Goal: Task Accomplishment & Management: Use online tool/utility

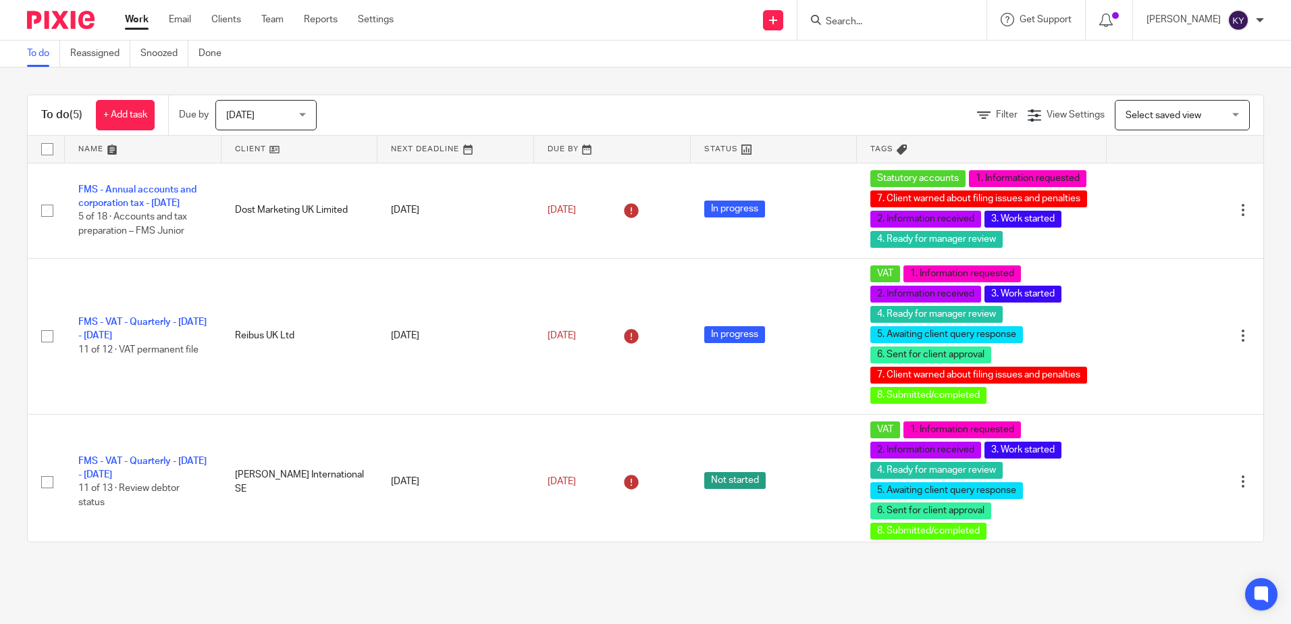
click at [858, 32] on div at bounding box center [891, 20] width 189 height 40
click at [868, 28] on input "Search" at bounding box center [885, 22] width 122 height 12
type input "ctg"
click at [900, 52] on link at bounding box center [905, 53] width 167 height 20
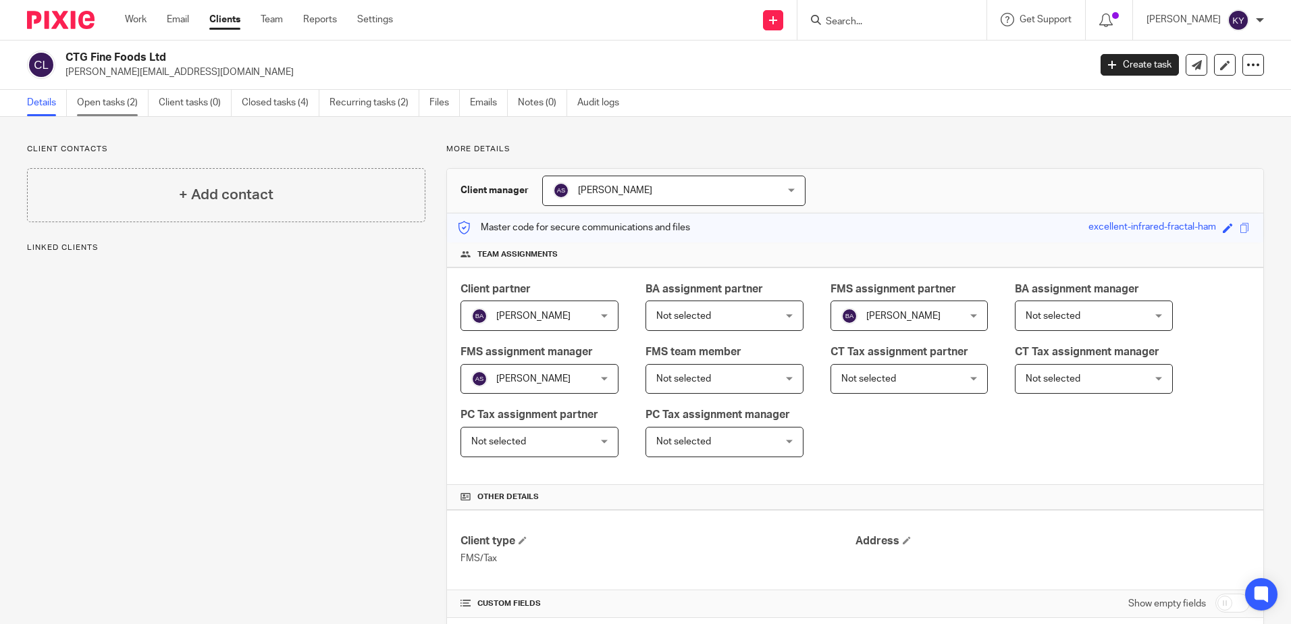
click at [115, 101] on link "Open tasks (2)" at bounding box center [113, 103] width 72 height 26
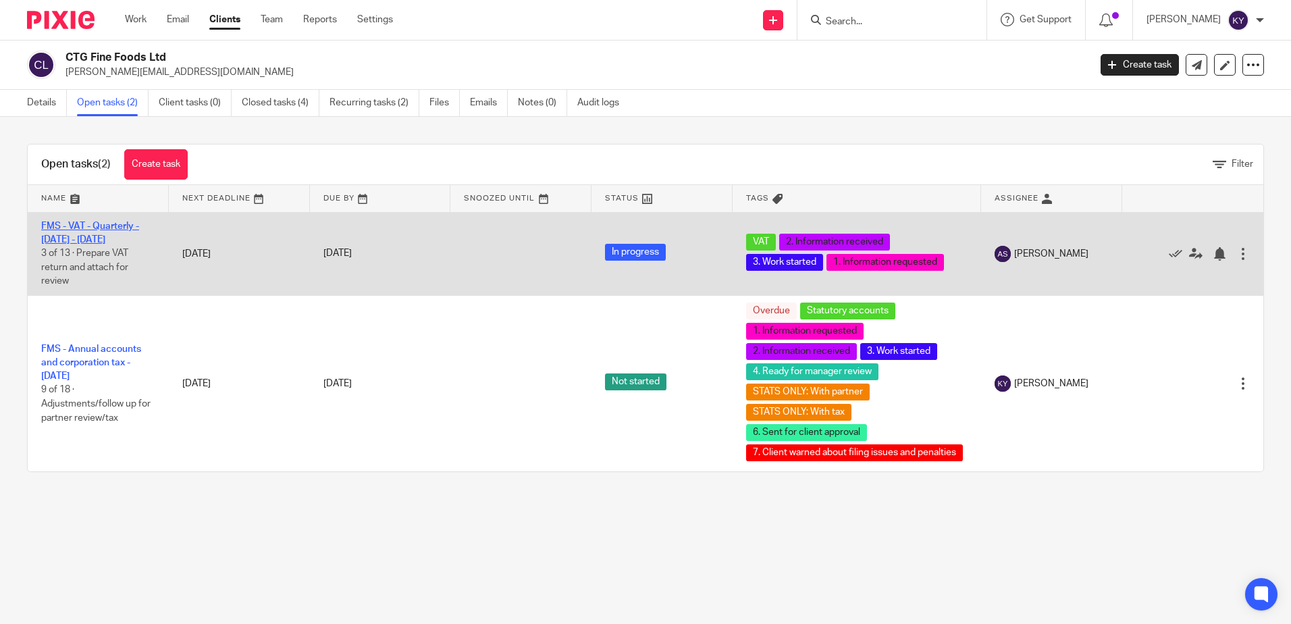
click at [118, 230] on link "FMS - VAT - Quarterly - July - September, 2025" at bounding box center [90, 232] width 98 height 23
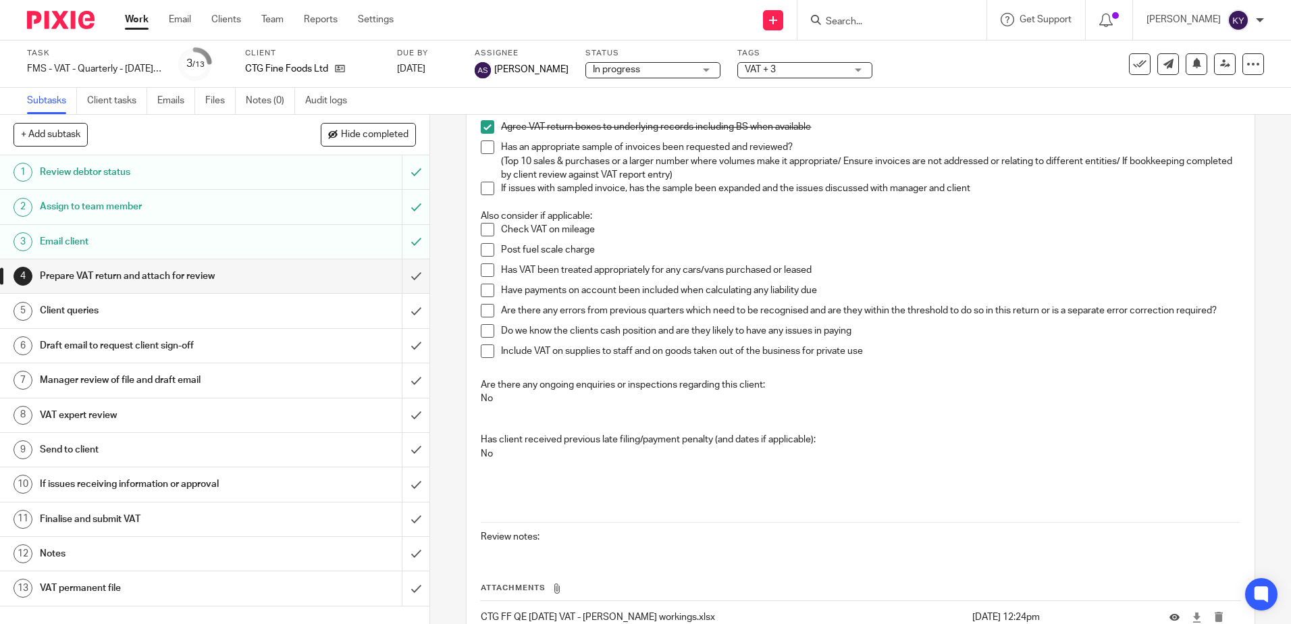
scroll to position [432, 0]
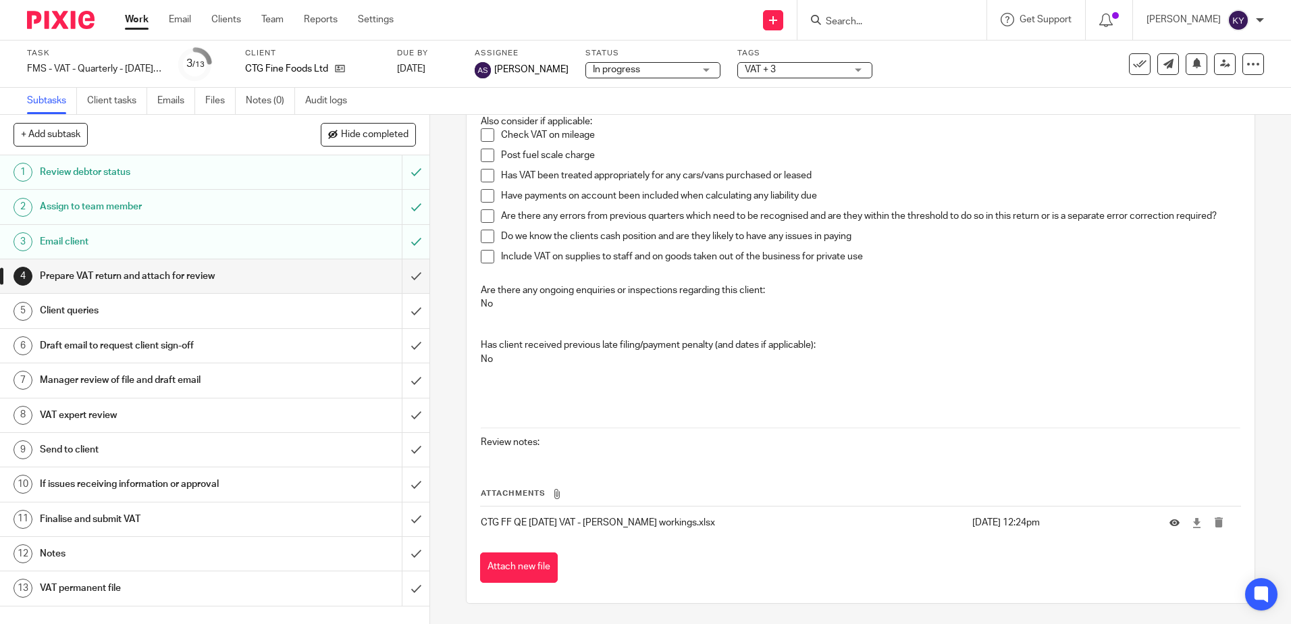
click at [814, 76] on span "VAT + 3" at bounding box center [795, 70] width 101 height 14
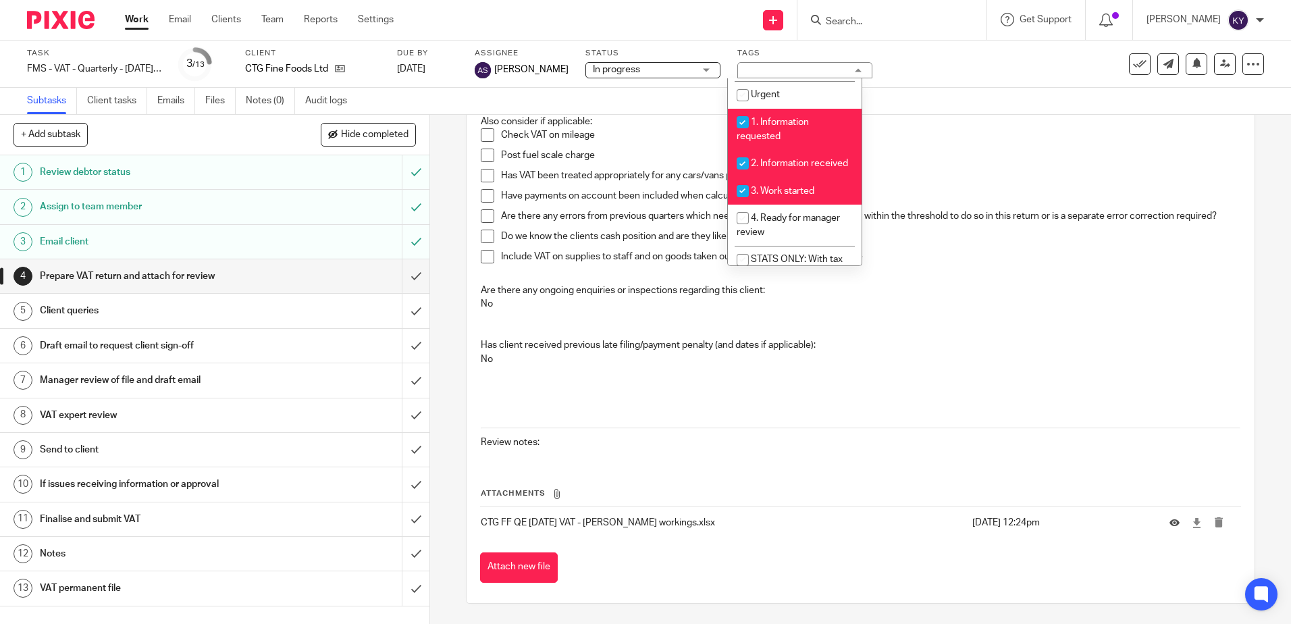
scroll to position [270, 0]
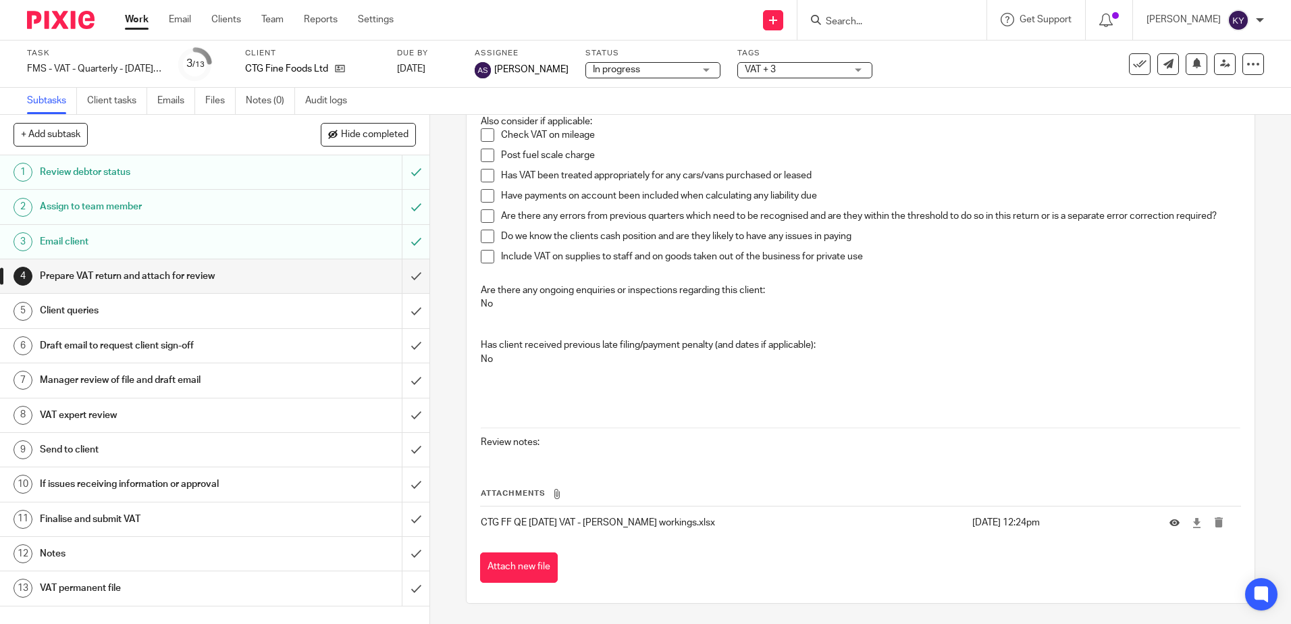
click at [444, 330] on div "4 Prepare VAT return and attach for review Instructions Description Edit descri…" at bounding box center [860, 369] width 861 height 509
click at [155, 345] on h1 "Draft email to request client sign-off" at bounding box center [156, 346] width 232 height 20
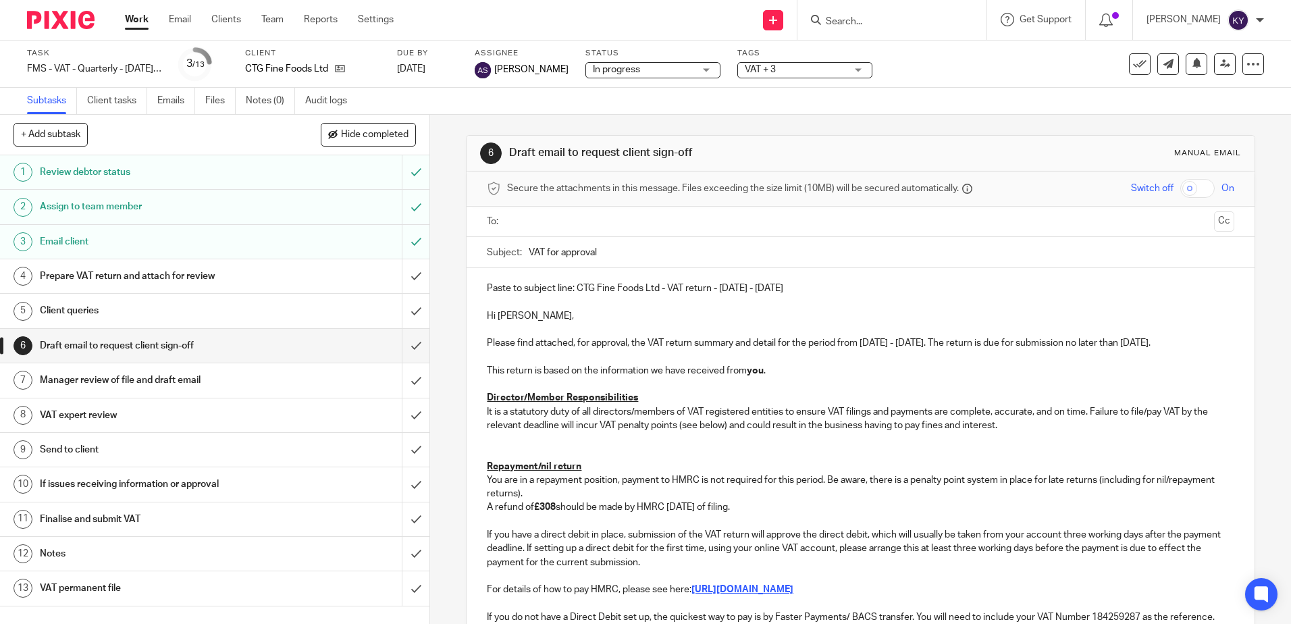
click at [437, 390] on div "6 Draft email to request client sign-off Manual email Secure the attachments in…" at bounding box center [860, 369] width 861 height 509
drag, startPoint x: 448, startPoint y: 324, endPoint x: 432, endPoint y: 425, distance: 101.9
click at [448, 324] on div "6 Draft email to request client sign-off Manual email Secure the attachments in…" at bounding box center [860, 369] width 861 height 509
click at [822, 67] on span "VAT + 3" at bounding box center [795, 70] width 101 height 14
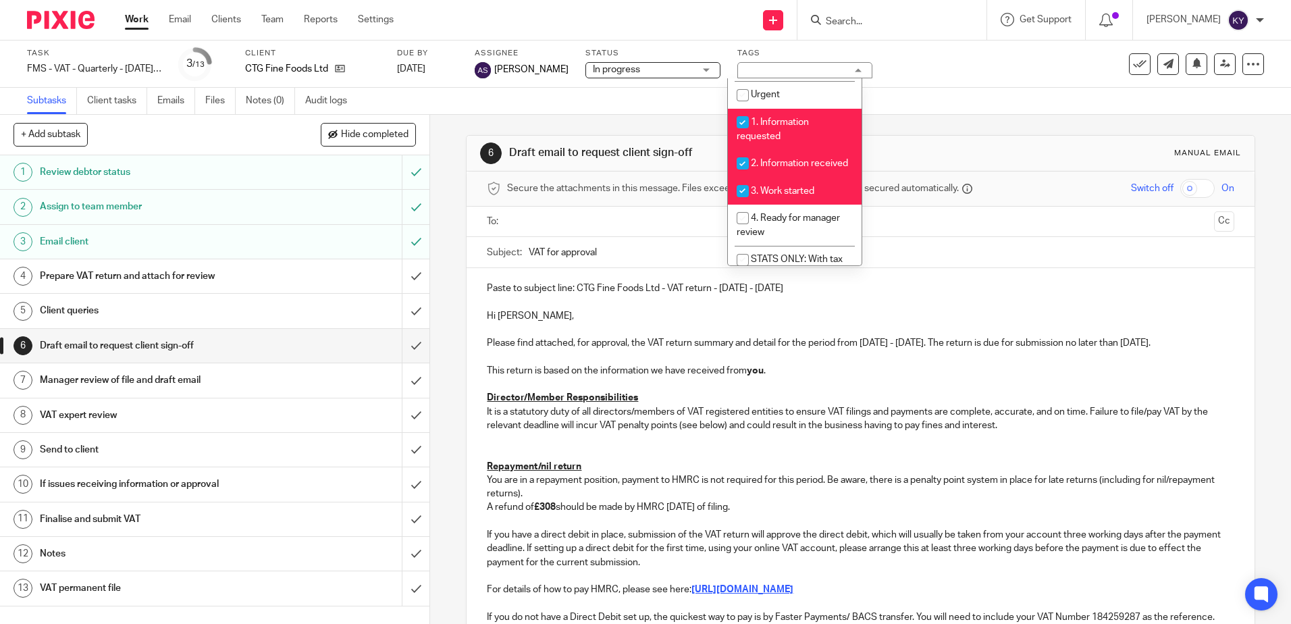
scroll to position [270, 0]
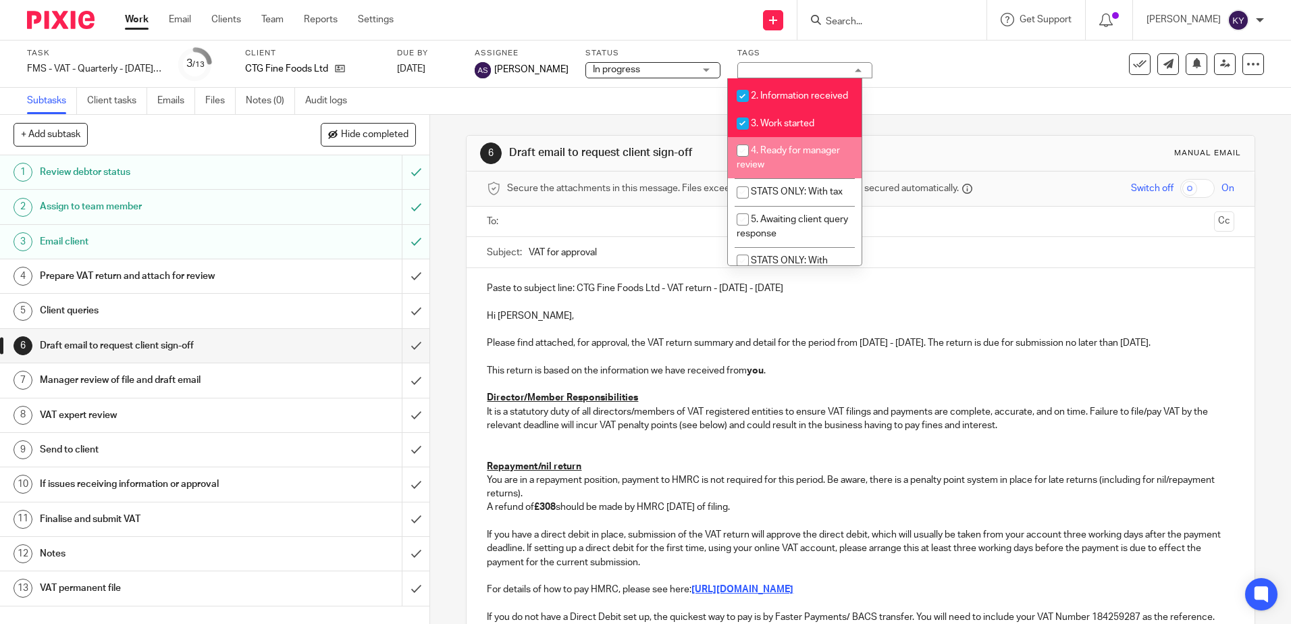
click at [770, 171] on li "4. Ready for manager review" at bounding box center [795, 157] width 134 height 41
checkbox input "true"
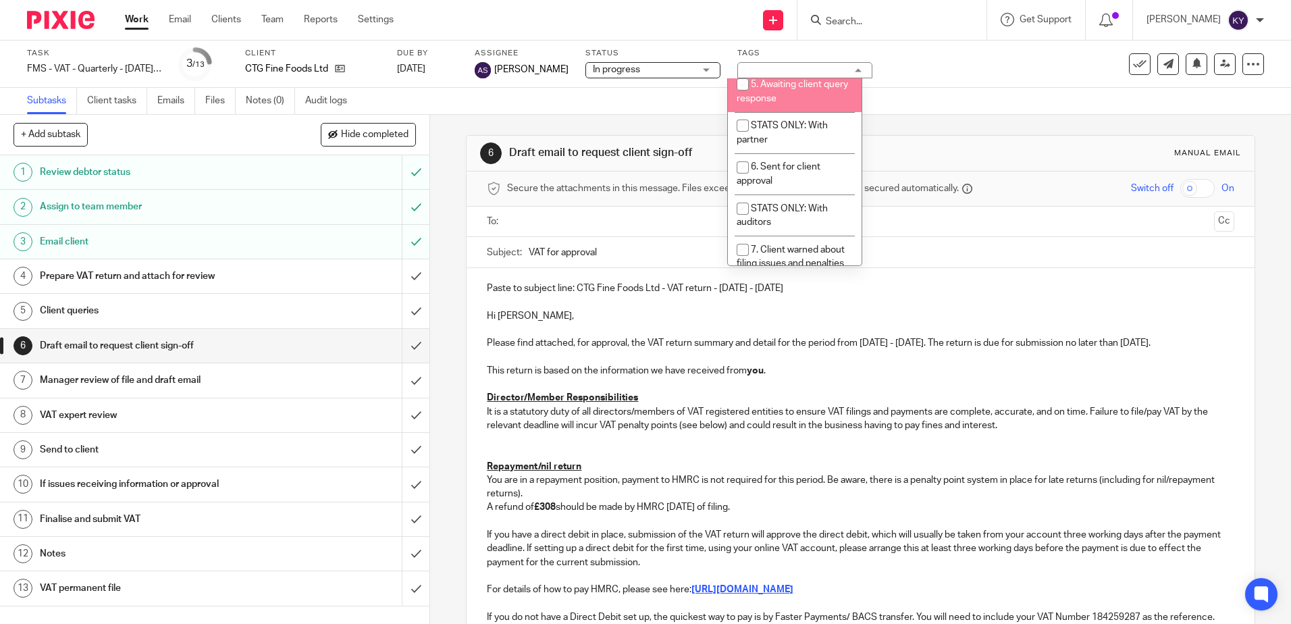
click at [778, 103] on span "5. Awaiting client query response" at bounding box center [792, 92] width 111 height 24
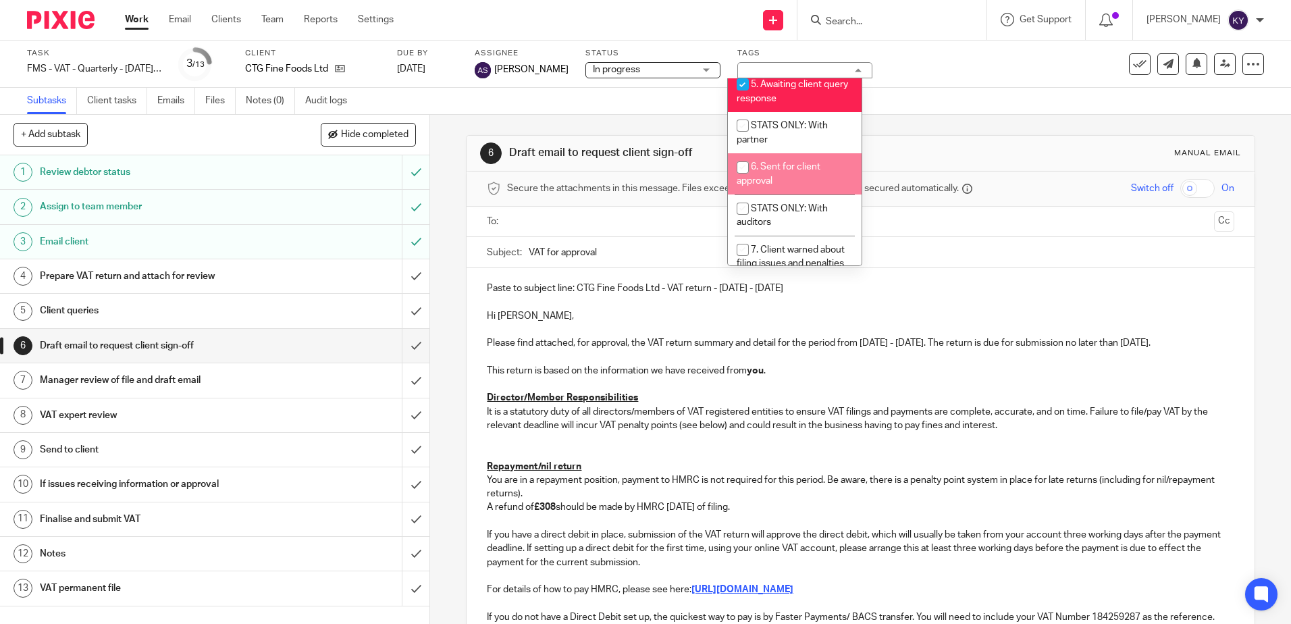
scroll to position [338, 0]
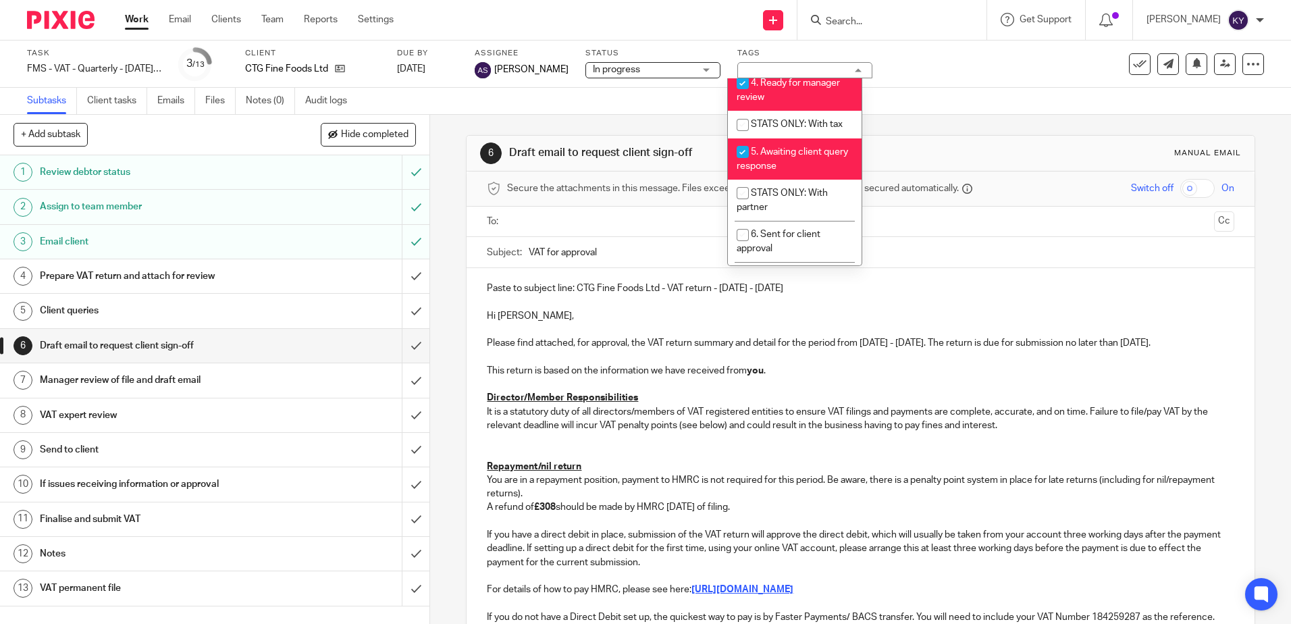
click at [765, 172] on li "5. Awaiting client query response" at bounding box center [795, 158] width 134 height 41
checkbox input "false"
click at [780, 111] on li "4. Ready for manager review" at bounding box center [795, 90] width 134 height 41
checkbox input "false"
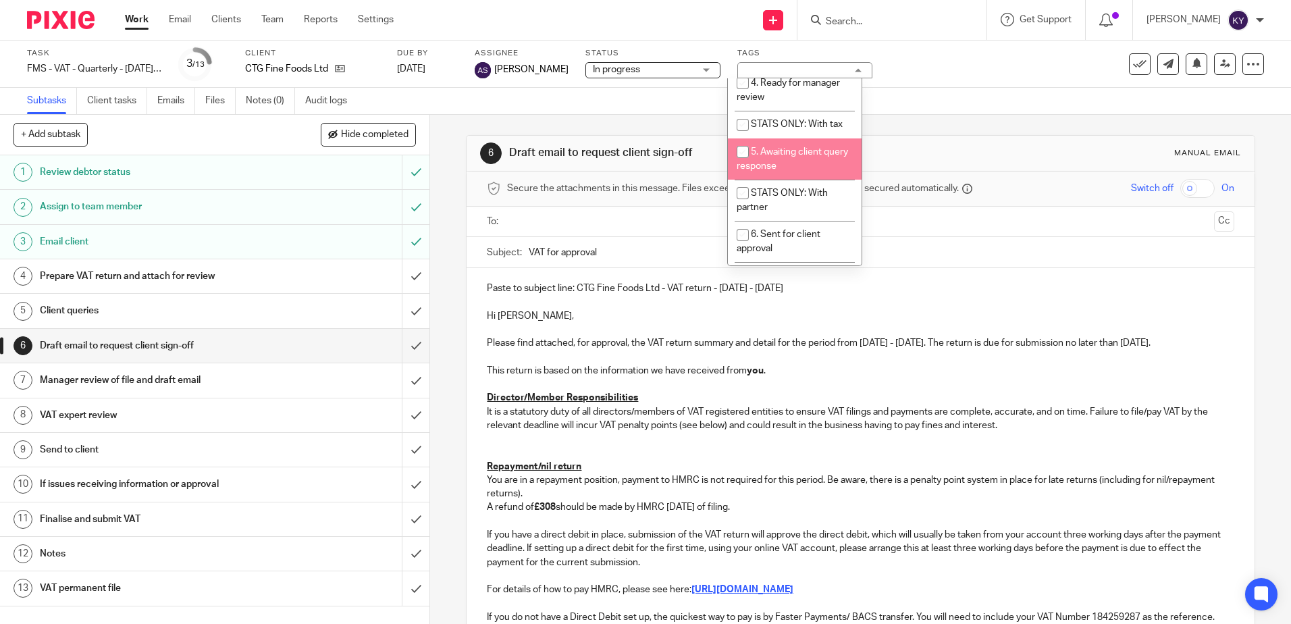
scroll to position [203, 0]
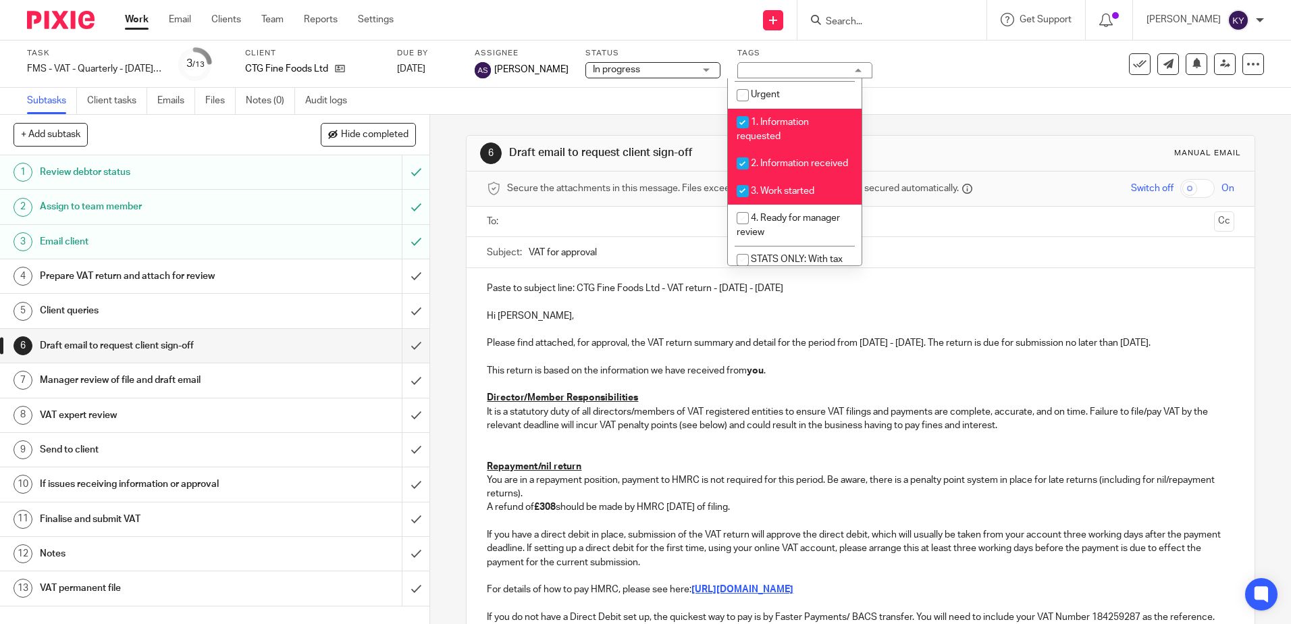
click at [438, 292] on div "6 Draft email to request client sign-off Manual email Secure the attachments in…" at bounding box center [860, 369] width 861 height 509
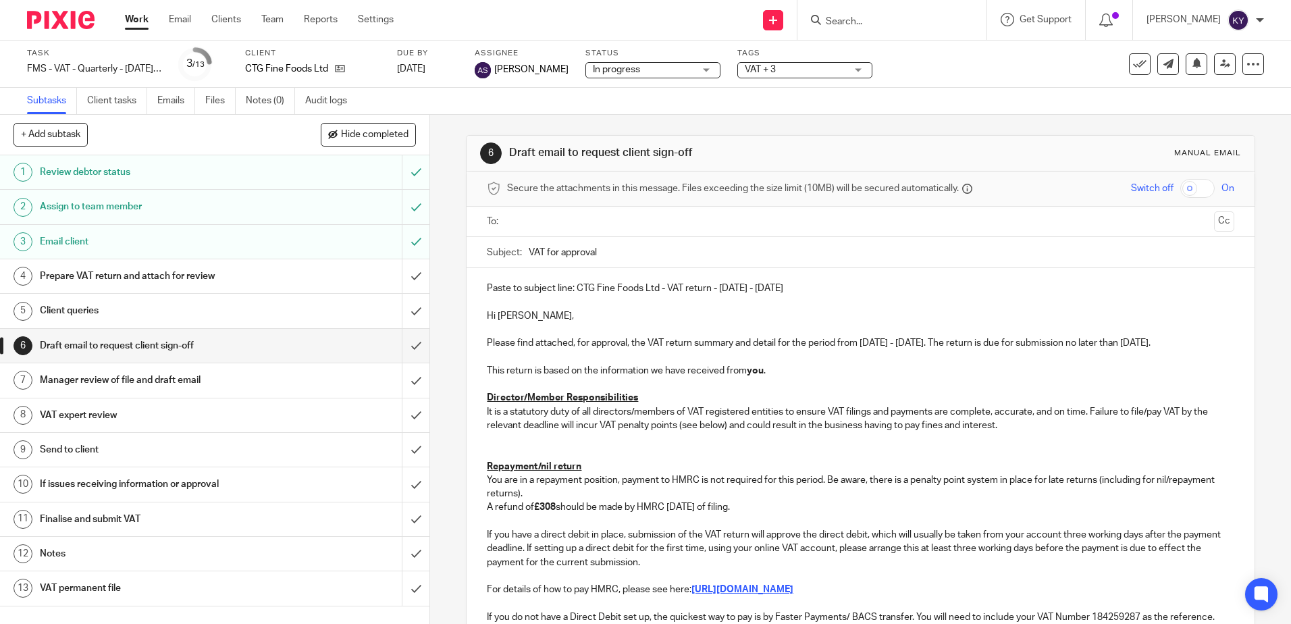
click at [804, 72] on span "VAT + 3" at bounding box center [795, 70] width 101 height 14
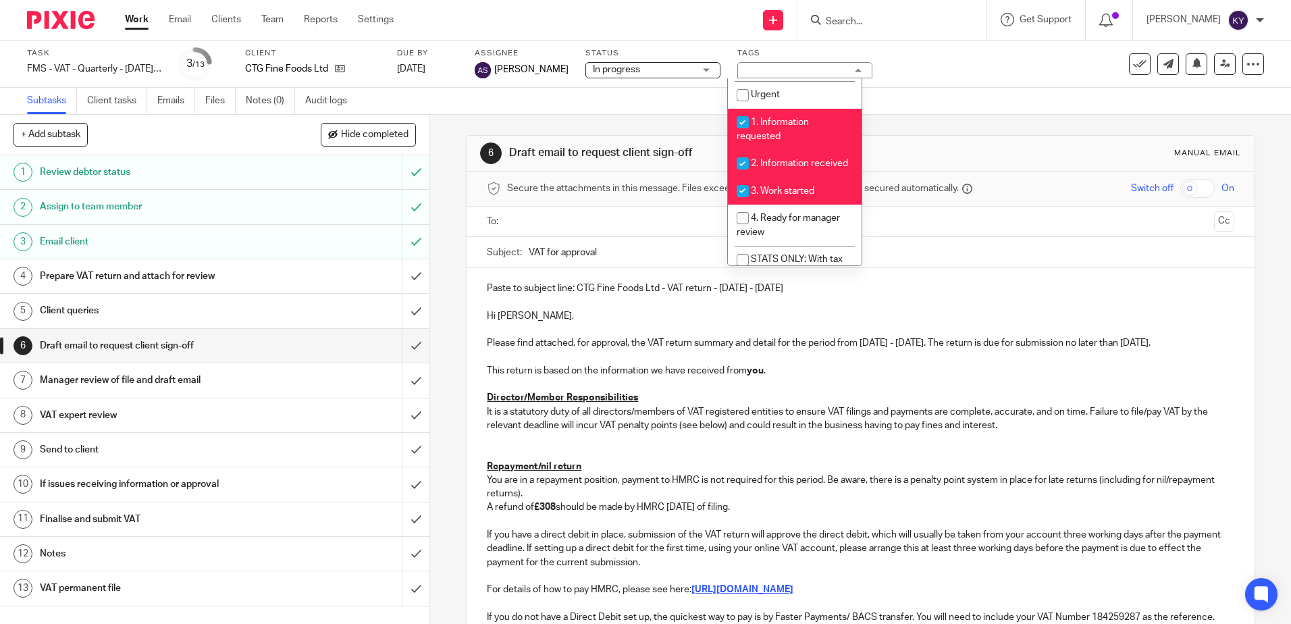
scroll to position [338, 0]
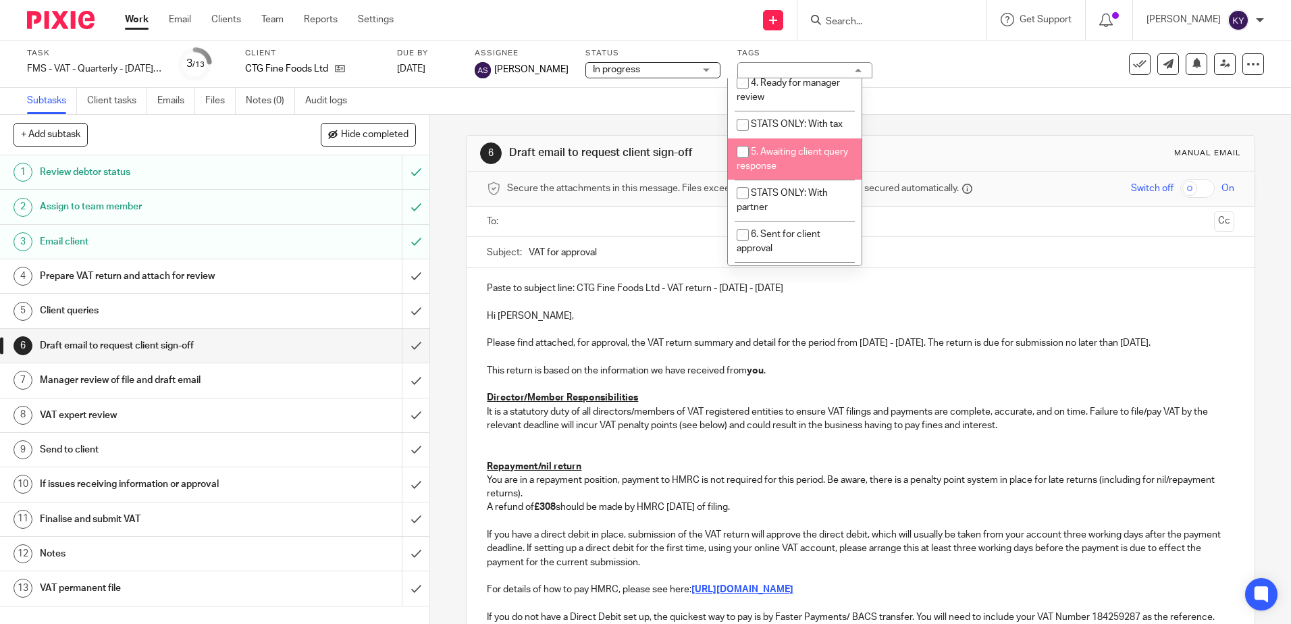
click at [439, 272] on div "6 Draft email to request client sign-off Manual email Secure the attachments in…" at bounding box center [860, 369] width 861 height 509
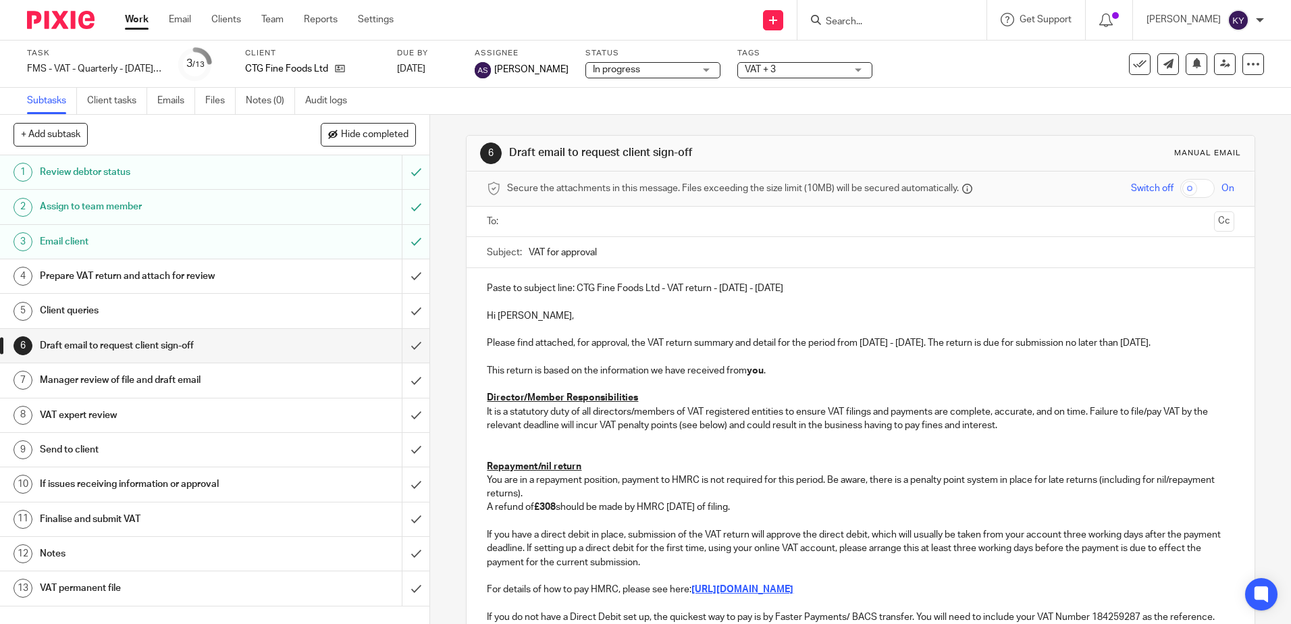
drag, startPoint x: 787, startPoint y: 70, endPoint x: 813, endPoint y: 74, distance: 26.0
click at [787, 70] on span "VAT + 3" at bounding box center [795, 70] width 101 height 14
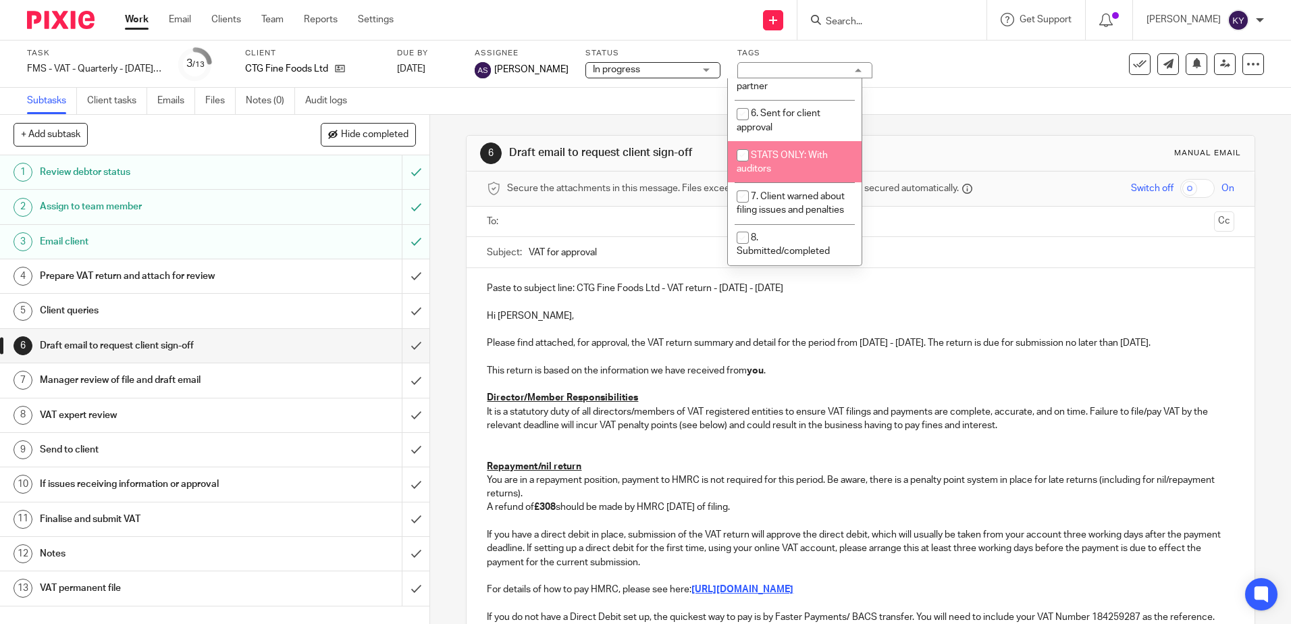
scroll to position [216, 0]
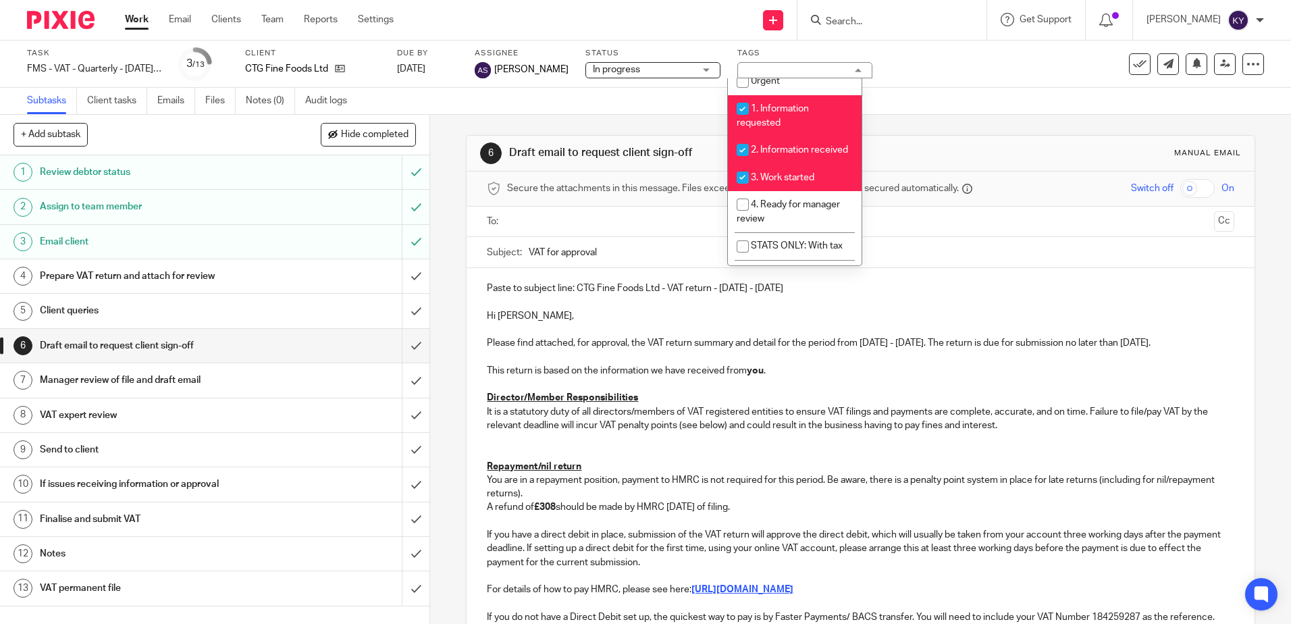
click at [448, 294] on div "6 Draft email to request client sign-off Manual email Secure the attachments in…" at bounding box center [860, 369] width 861 height 509
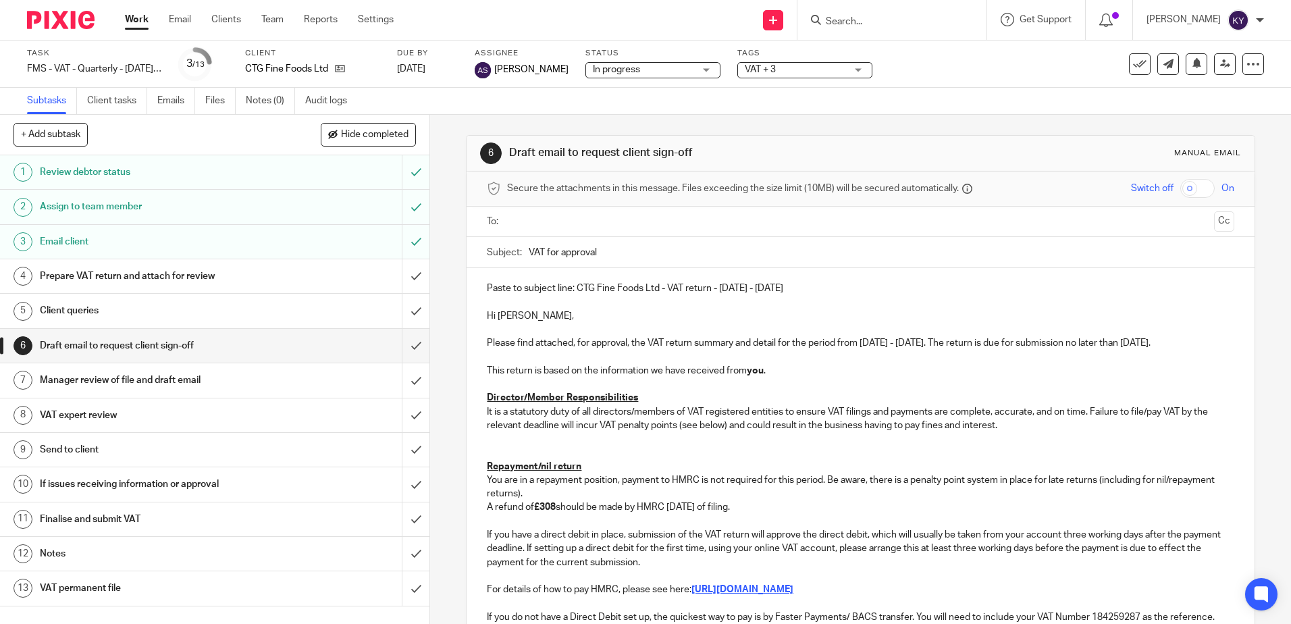
click at [452, 327] on div "6 Draft email to request client sign-off Manual email Secure the attachments in…" at bounding box center [860, 369] width 861 height 509
